Goal: Check status: Check status

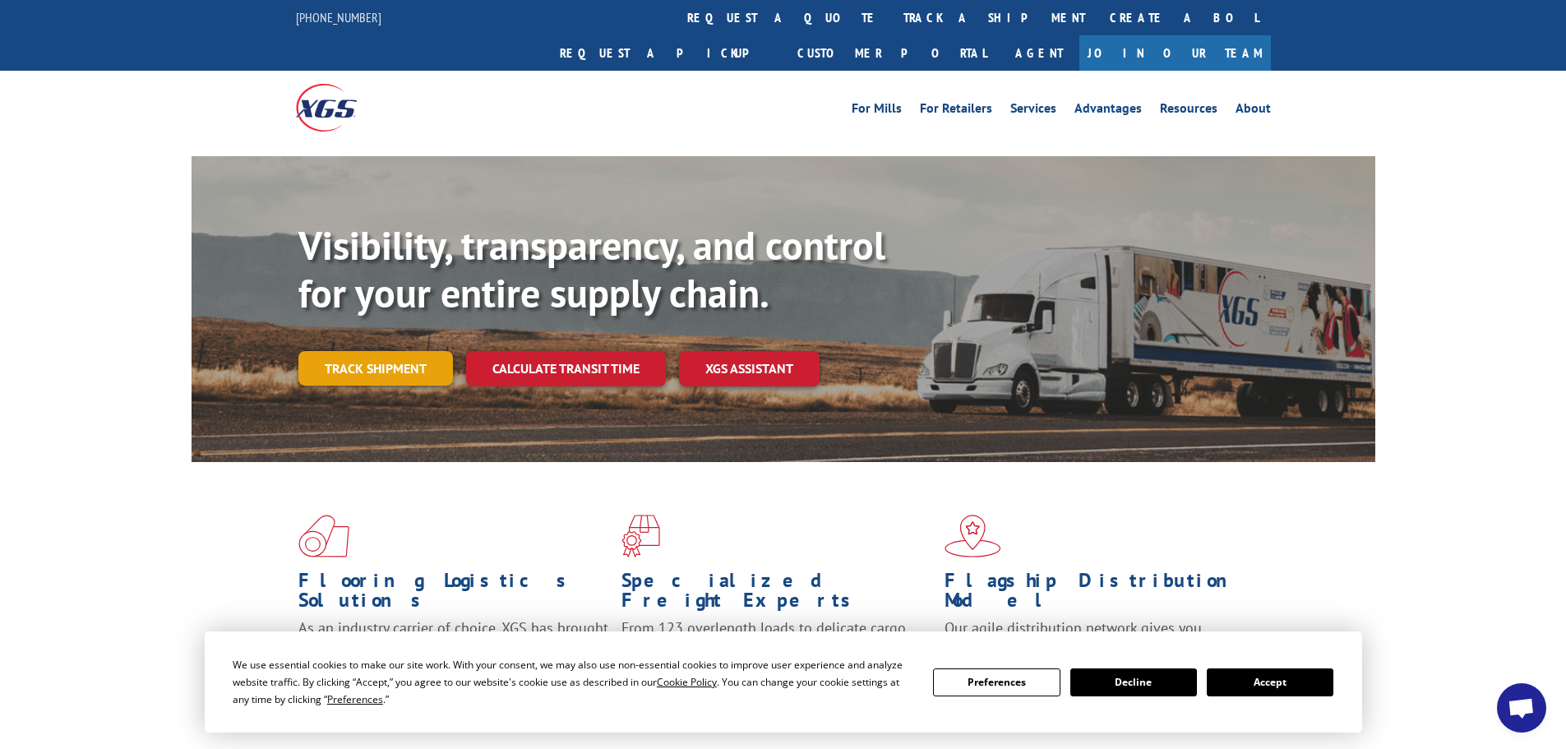
click at [340, 351] on link "Track shipment" at bounding box center [375, 368] width 155 height 35
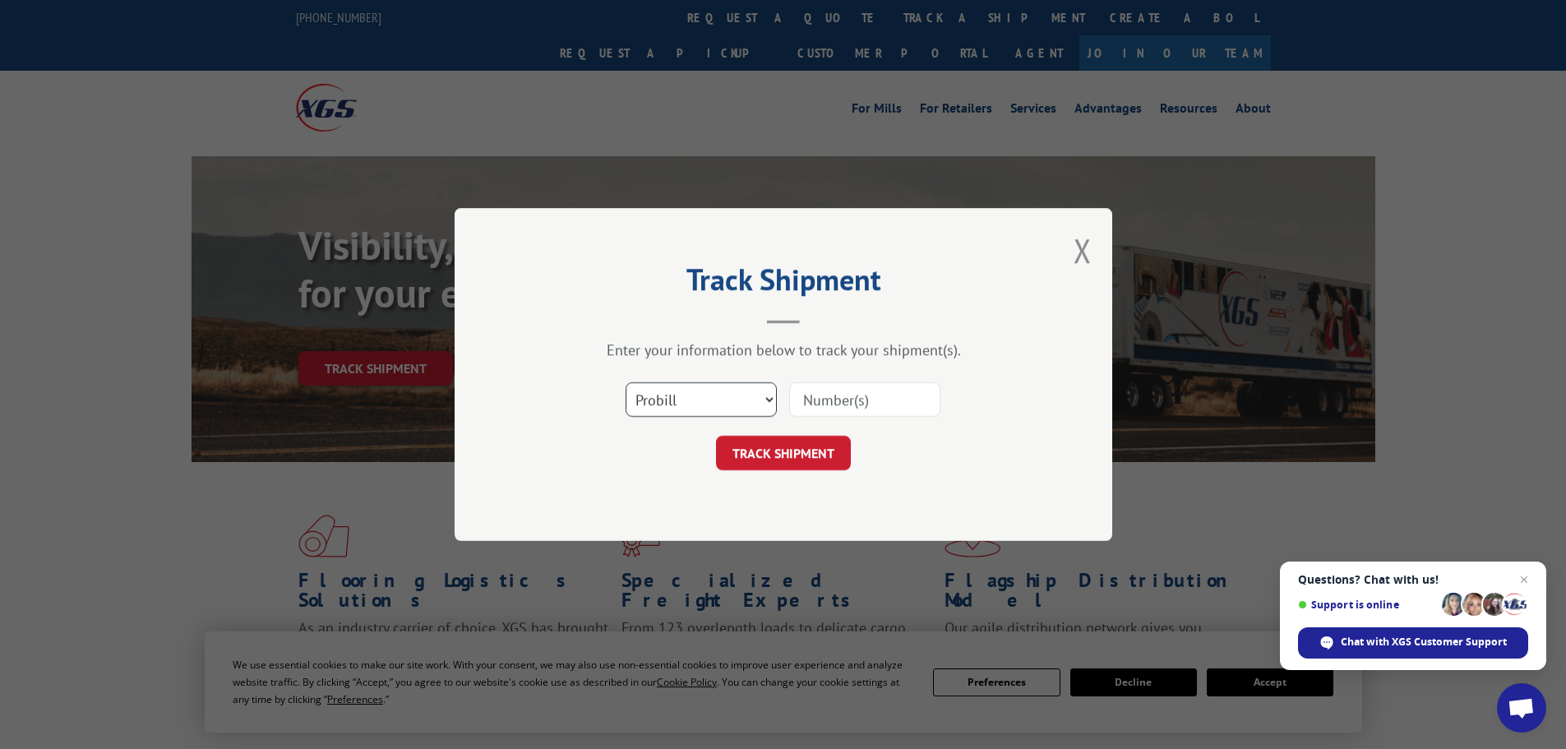
click at [751, 396] on select "Select category... Probill BOL PO" at bounding box center [701, 399] width 151 height 35
click at [626, 382] on select "Select category... Probill BOL PO" at bounding box center [701, 399] width 151 height 35
click at [820, 399] on input at bounding box center [864, 399] width 151 height 35
paste input "449716"
type input "449716"
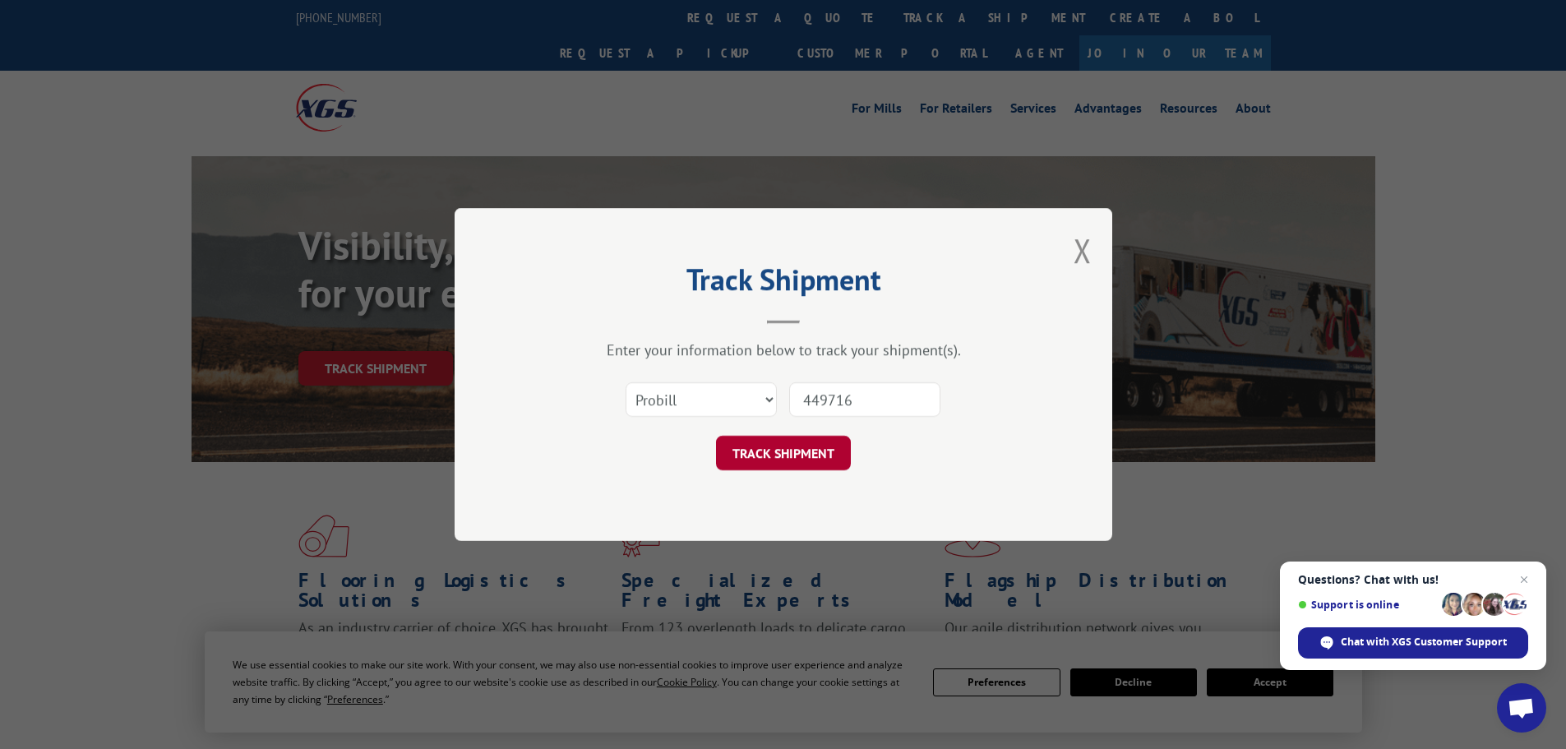
click at [779, 454] on button "TRACK SHIPMENT" at bounding box center [783, 453] width 135 height 35
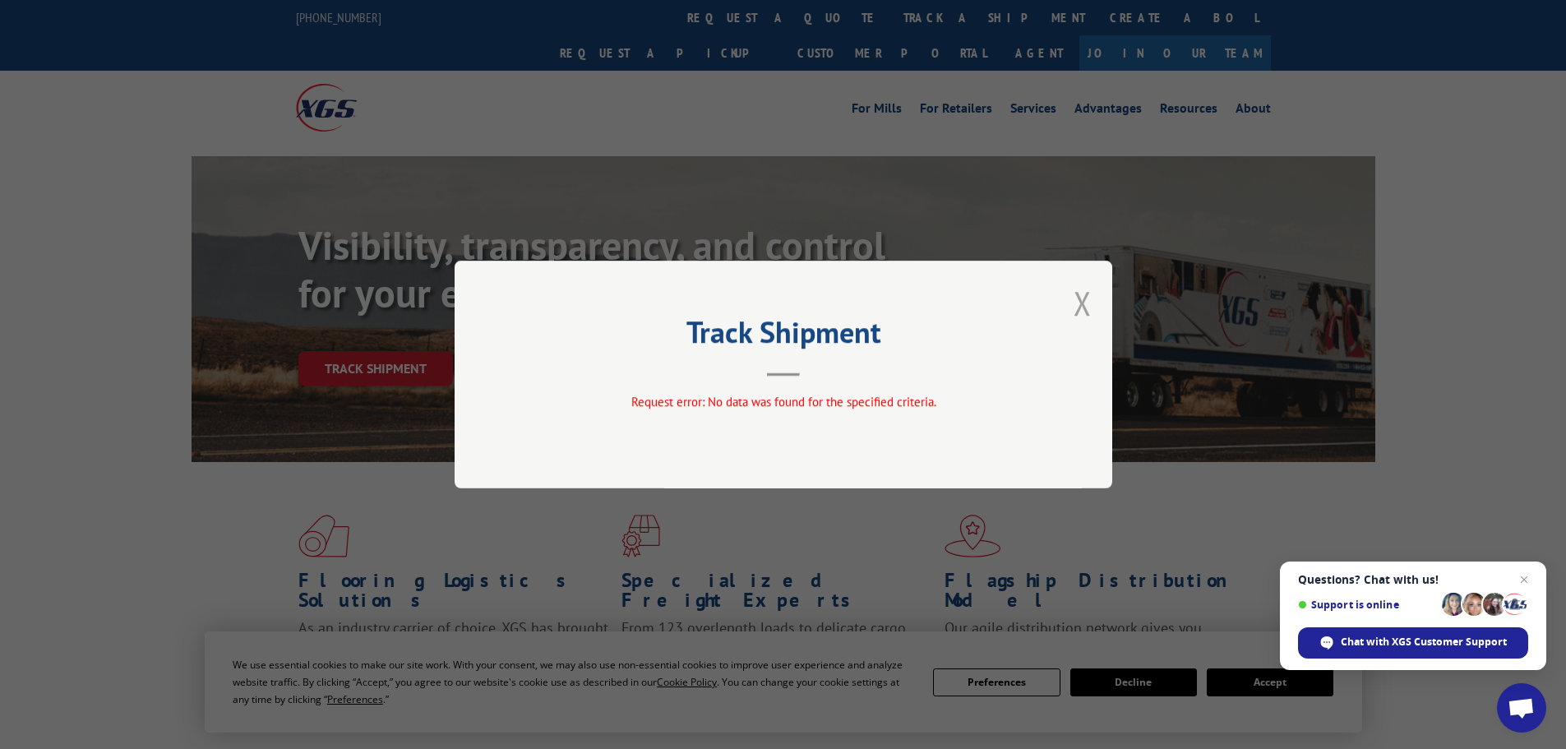
click at [1082, 312] on button "Close modal" at bounding box center [1083, 303] width 18 height 44
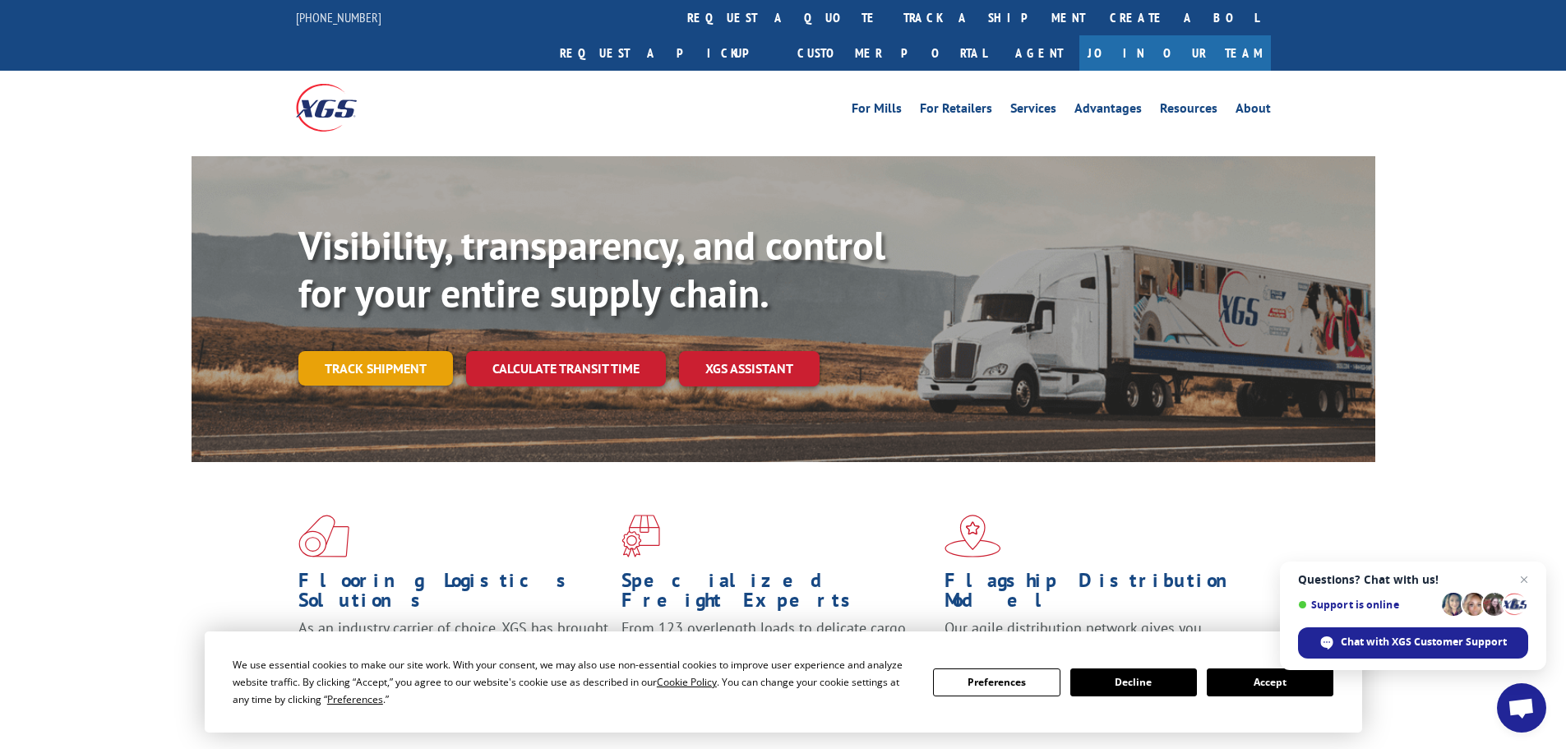
click at [414, 351] on link "Track shipment" at bounding box center [375, 368] width 155 height 35
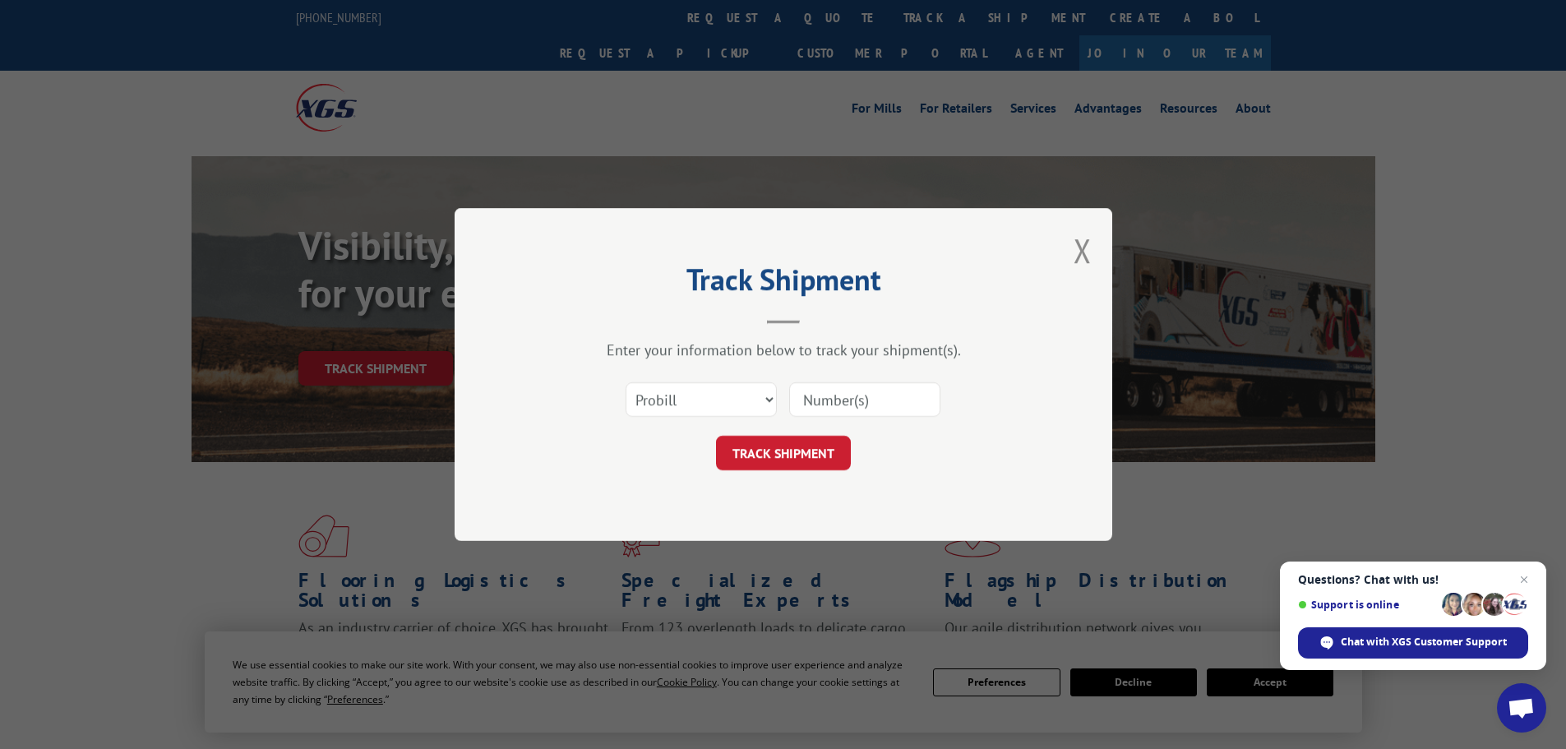
click at [834, 395] on input at bounding box center [864, 399] width 151 height 35
paste input "261936250904"
type input "261936250904"
click at [752, 449] on button "TRACK SHIPMENT" at bounding box center [783, 453] width 135 height 35
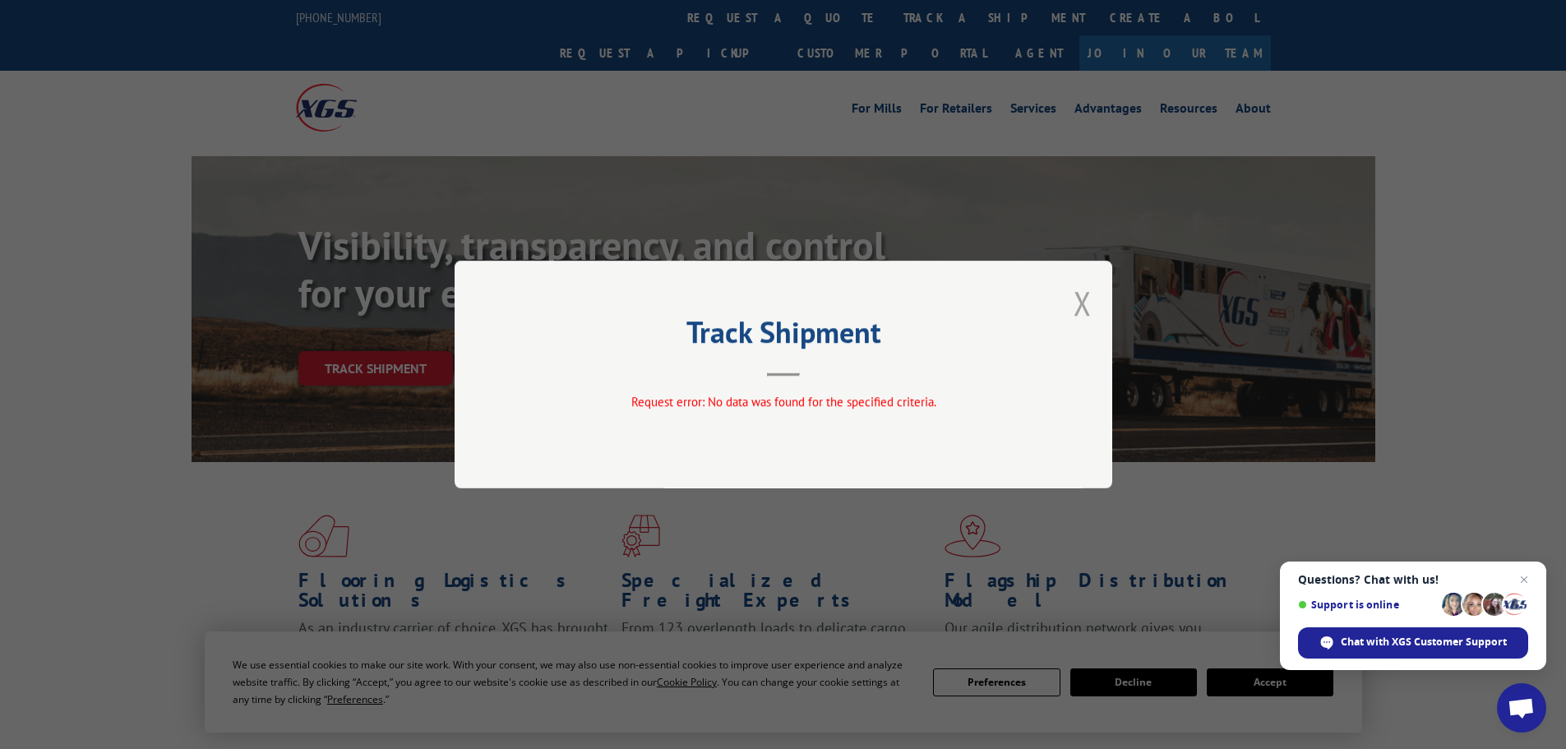
click at [1082, 307] on button "Close modal" at bounding box center [1083, 303] width 18 height 44
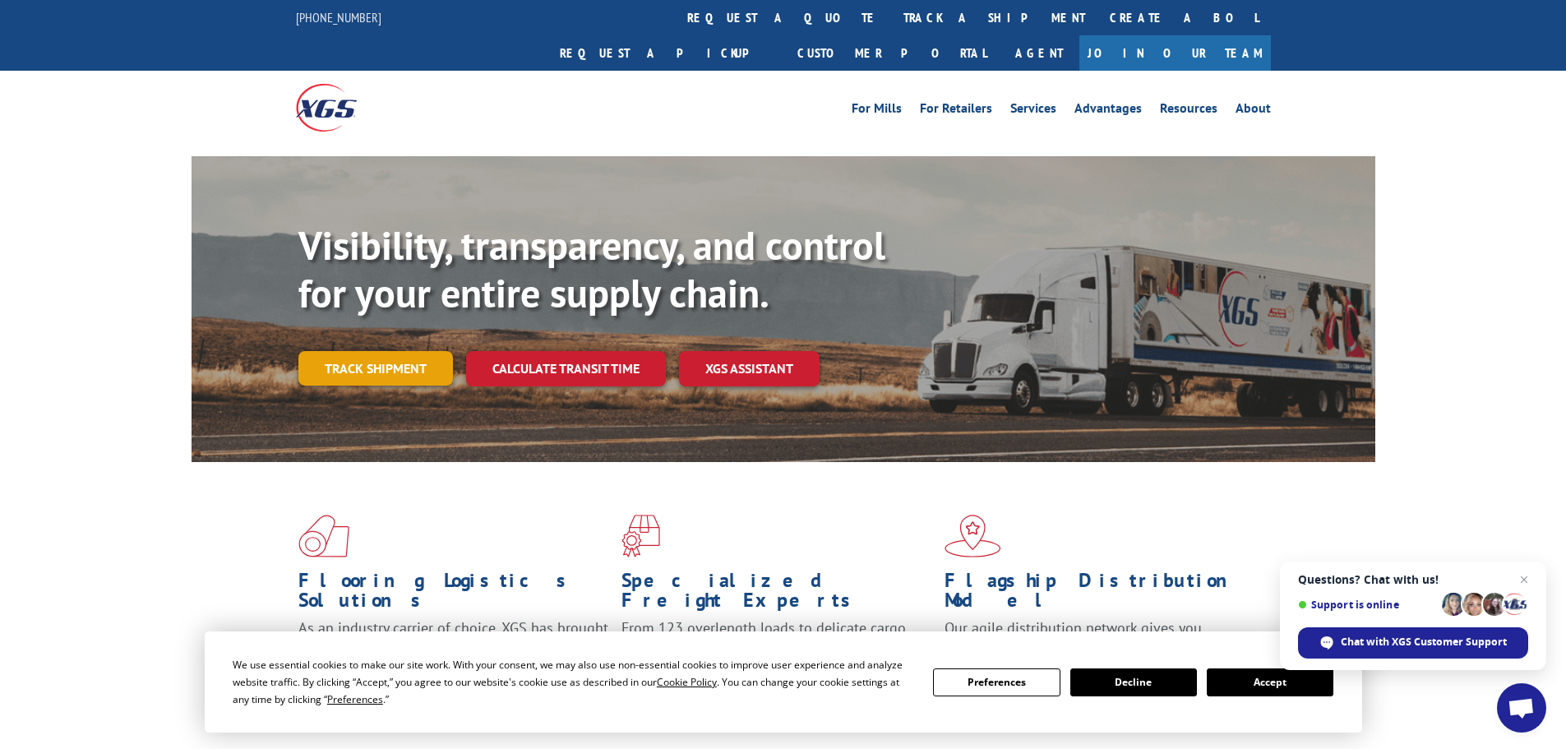
click at [372, 351] on link "Track shipment" at bounding box center [375, 368] width 155 height 35
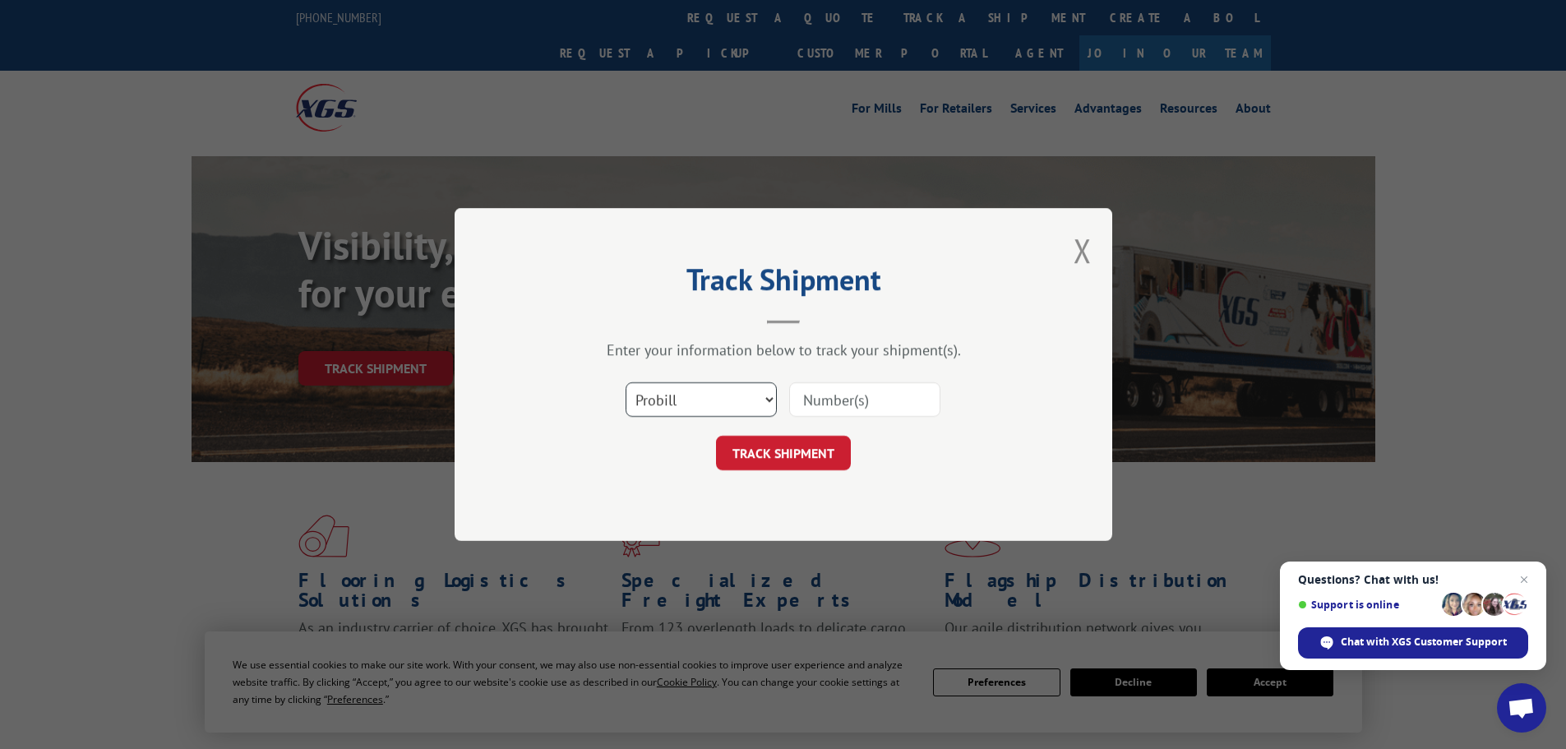
click at [716, 386] on select "Select category... Probill BOL PO" at bounding box center [701, 399] width 151 height 35
select select "bol"
click at [626, 382] on select "Select category... Probill BOL PO" at bounding box center [701, 399] width 151 height 35
click at [837, 403] on input at bounding box center [864, 399] width 151 height 35
paste input "261936250904"
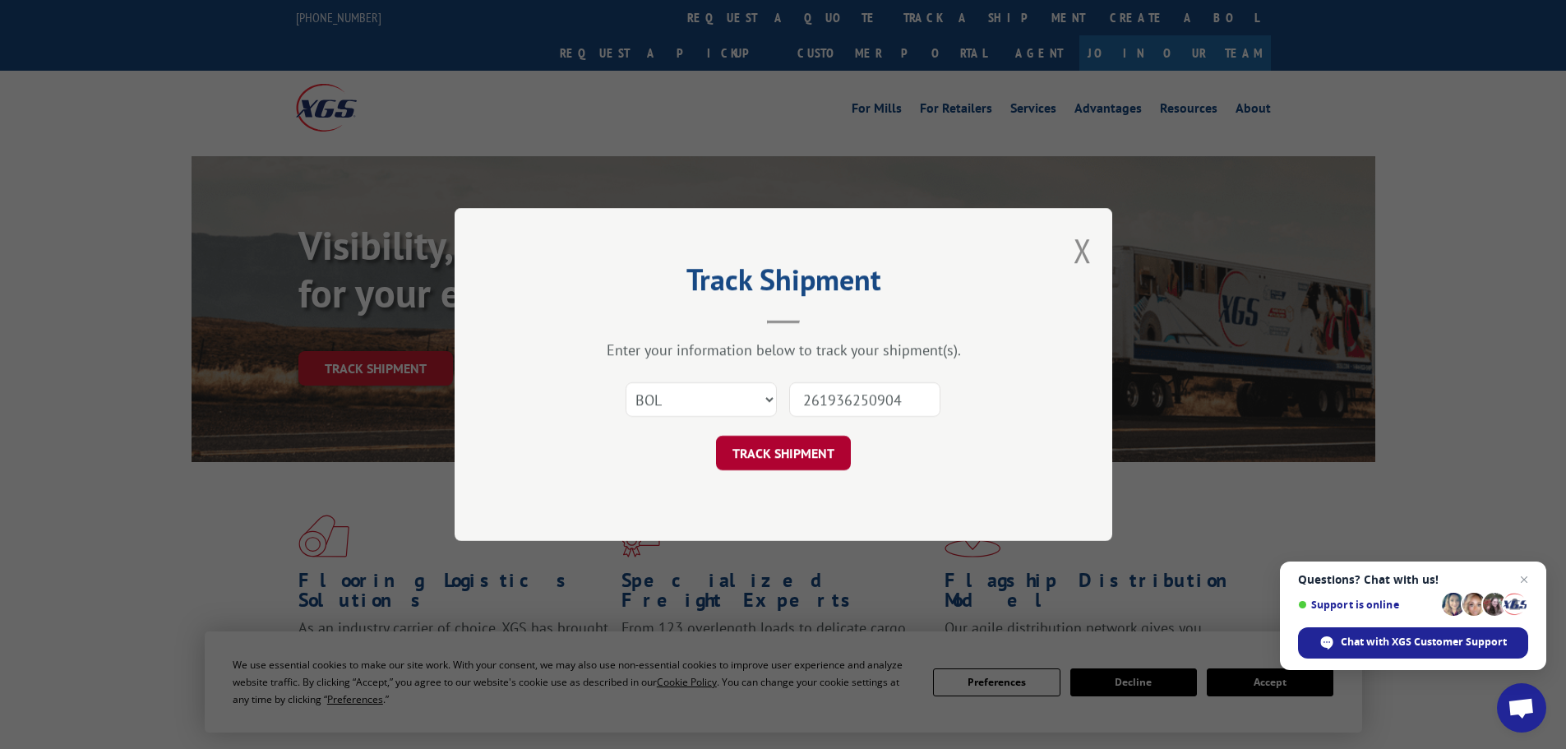
type input "261936250904"
click at [788, 456] on button "TRACK SHIPMENT" at bounding box center [783, 453] width 135 height 35
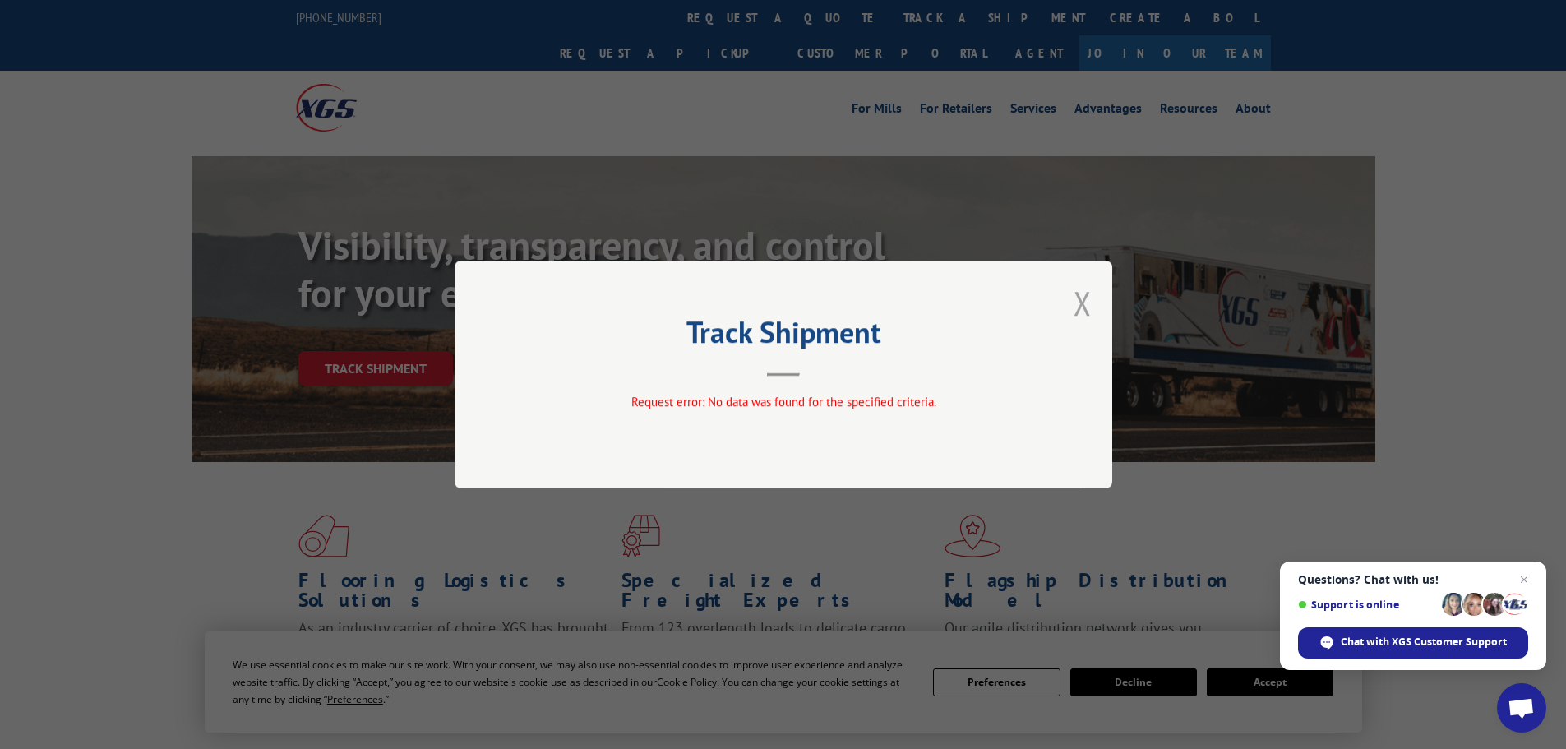
click at [1086, 301] on button "Close modal" at bounding box center [1083, 303] width 18 height 44
